Goal: Task Accomplishment & Management: Use online tool/utility

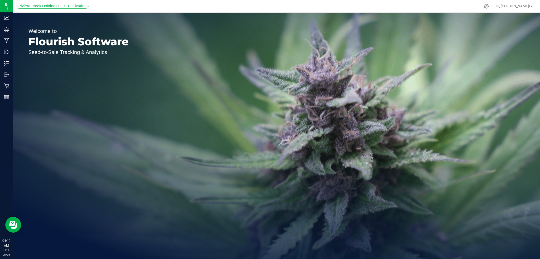
click at [76, 6] on span "Riviera Creek Holdings LLC - Cultivation" at bounding box center [52, 6] width 68 height 5
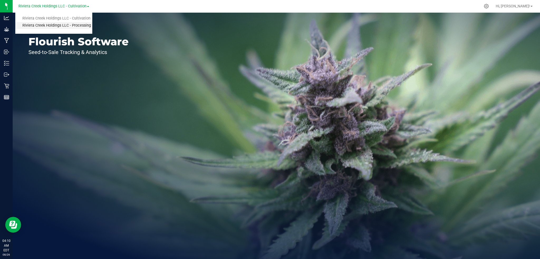
click at [76, 25] on link "Riviera Creek Holdings LLC - Processing" at bounding box center [53, 25] width 77 height 7
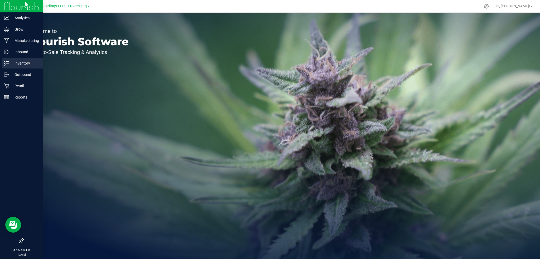
click at [18, 62] on p "Inventory" at bounding box center [25, 63] width 32 height 6
click at [23, 63] on p "Inventory" at bounding box center [25, 63] width 32 height 6
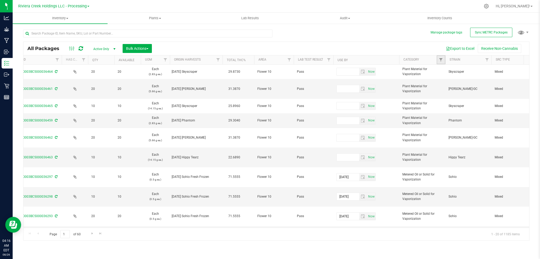
click at [444, 60] on link "Filter" at bounding box center [440, 59] width 9 height 9
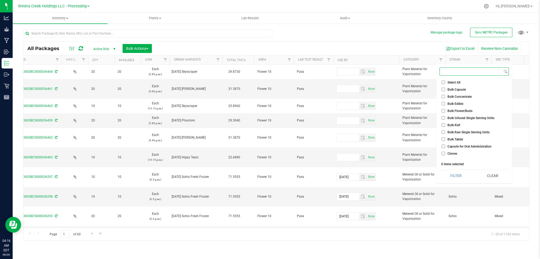
scroll to position [35, 0]
click at [475, 131] on span "Edible for Oral Administration" at bounding box center [467, 132] width 41 height 3
click at [445, 131] on input "Edible for Oral Administration" at bounding box center [442, 132] width 3 height 3
checkbox input "true"
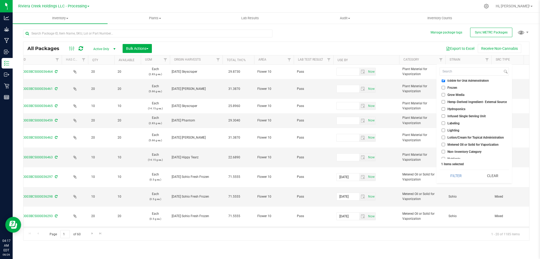
scroll to position [105, 0]
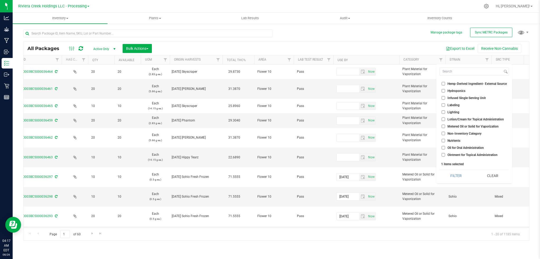
click at [477, 126] on span "Metered Oil or Solid for Vaporization" at bounding box center [472, 126] width 51 height 3
click at [445, 126] on input "Metered Oil or Solid for Vaporization" at bounding box center [442, 126] width 3 height 3
checkbox input "true"
click at [475, 134] on span "Plant Material for Vaporization" at bounding box center [468, 134] width 43 height 3
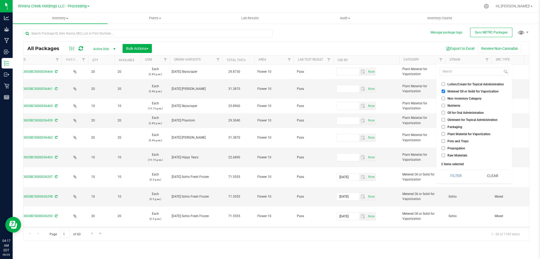
click at [445, 134] on input "Plant Material for Vaporization" at bounding box center [442, 133] width 3 height 3
checkbox input "true"
click at [462, 177] on button "Filter" at bounding box center [455, 176] width 33 height 12
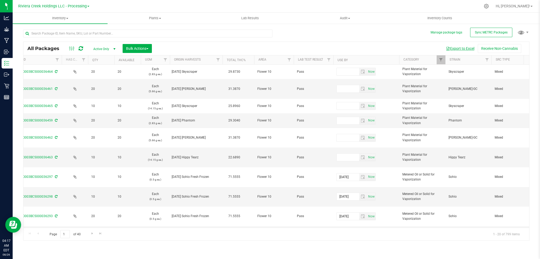
click at [456, 48] on button "Export to Excel" at bounding box center [459, 48] width 35 height 9
